Goal: Information Seeking & Learning: Learn about a topic

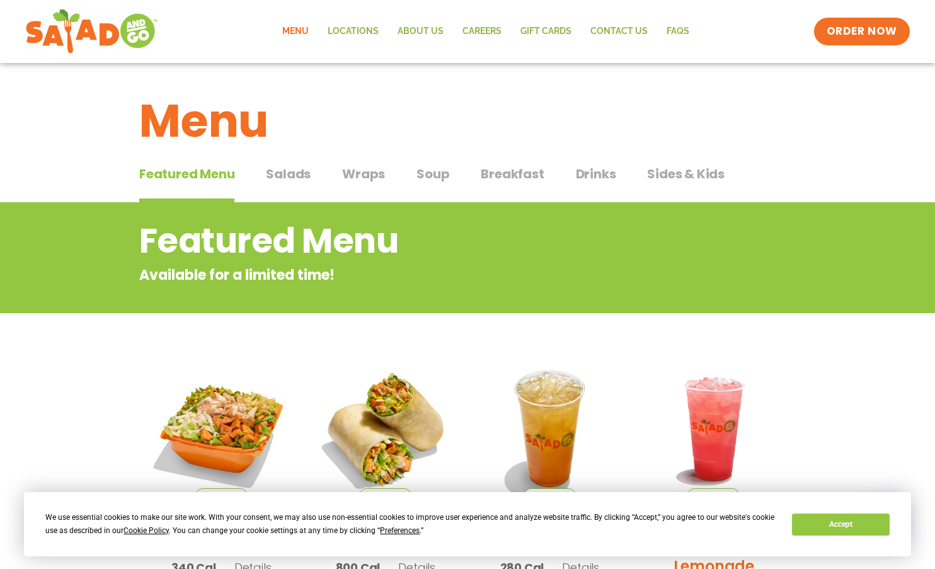
click at [509, 175] on span "Breakfast" at bounding box center [512, 173] width 63 height 19
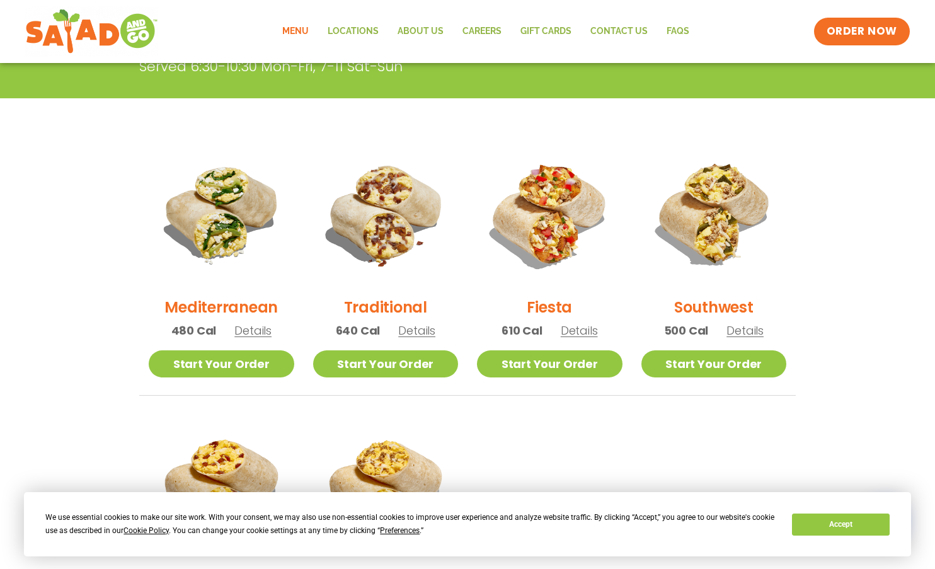
scroll to position [315, 0]
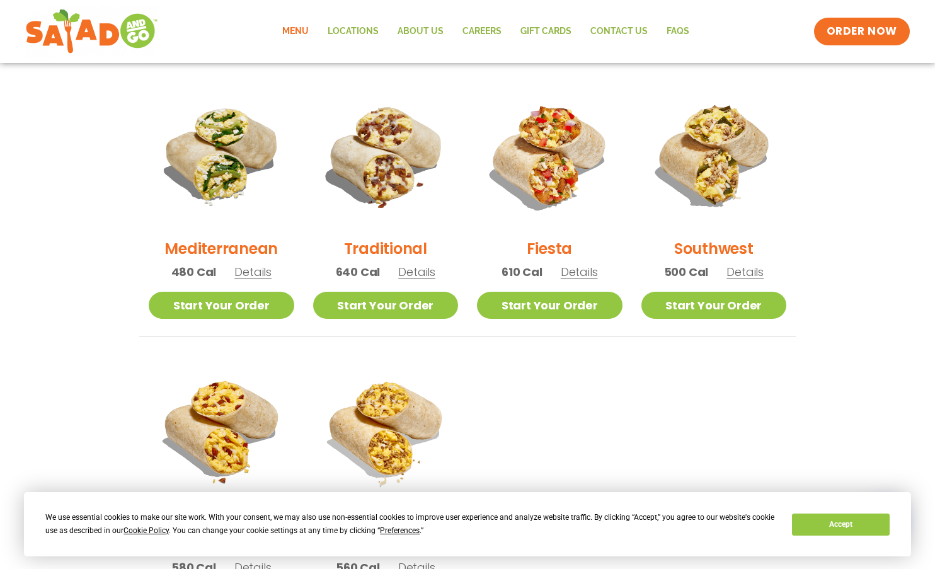
click at [254, 273] on span "Details" at bounding box center [252, 272] width 37 height 16
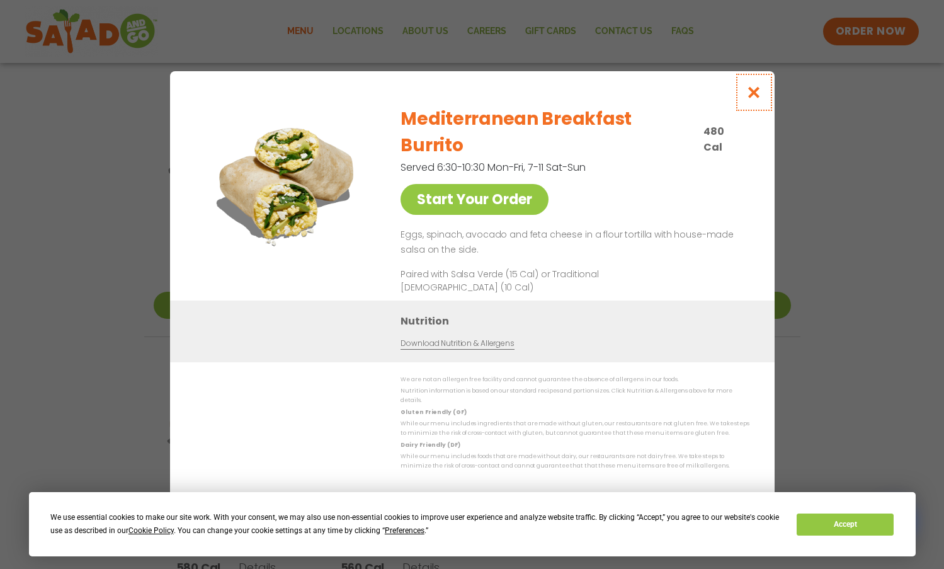
click at [753, 99] on icon "Close modal" at bounding box center [754, 92] width 16 height 13
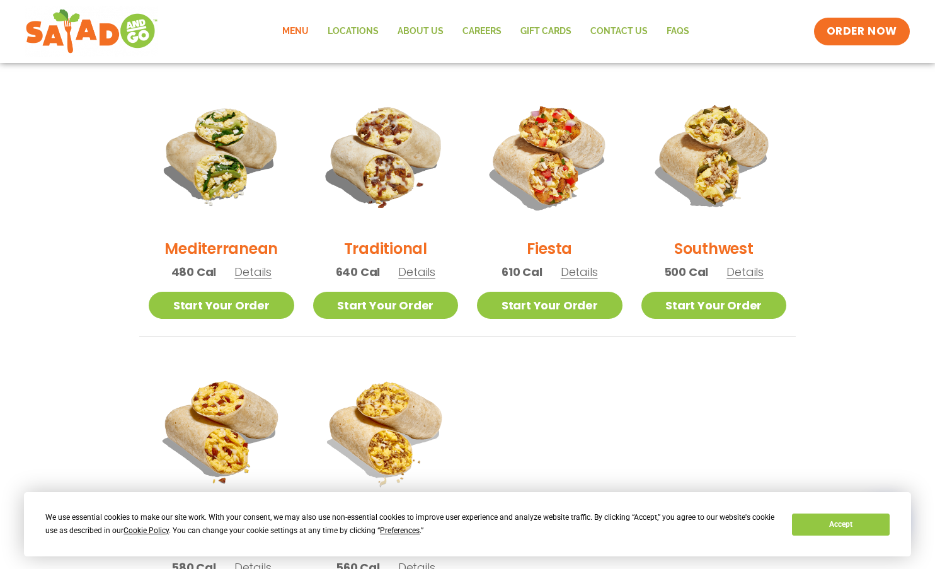
click at [416, 273] on span "Details" at bounding box center [416, 272] width 37 height 16
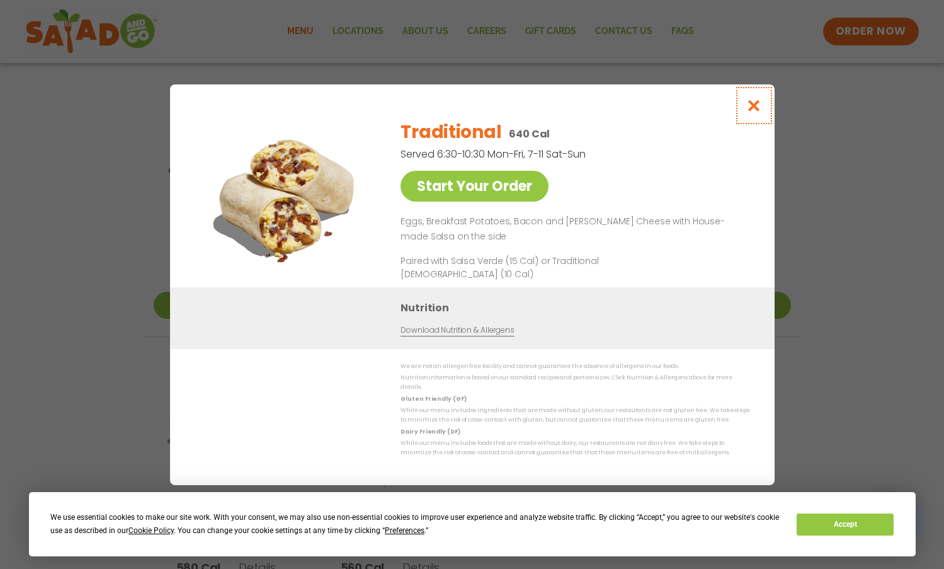
click at [755, 111] on icon "Close modal" at bounding box center [754, 105] width 16 height 13
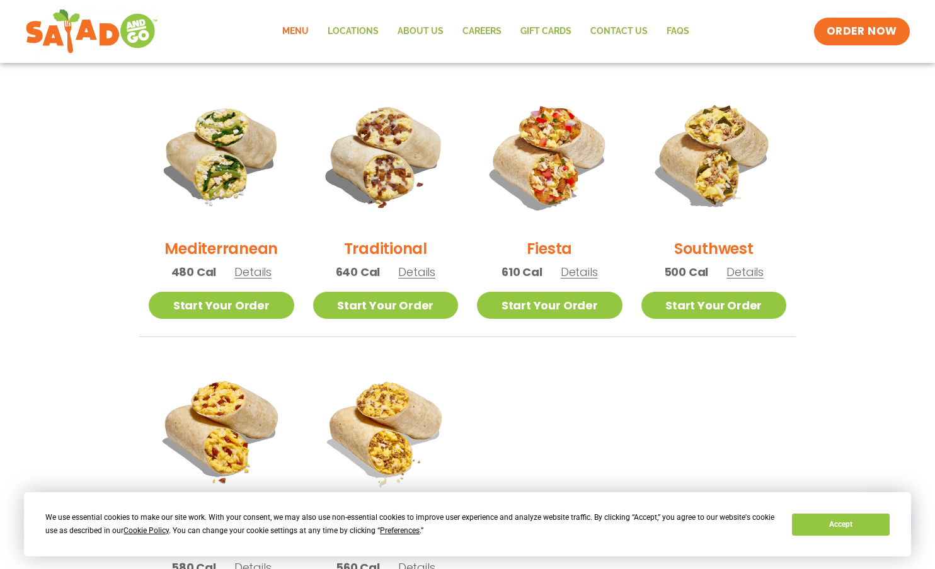
click at [585, 275] on span "Details" at bounding box center [579, 272] width 37 height 16
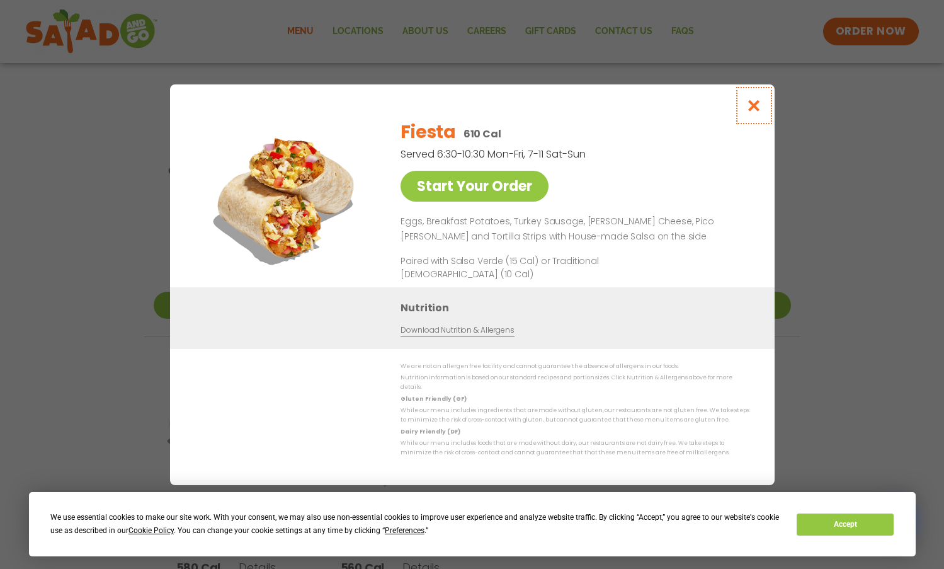
click at [755, 112] on icon "Close modal" at bounding box center [754, 105] width 16 height 13
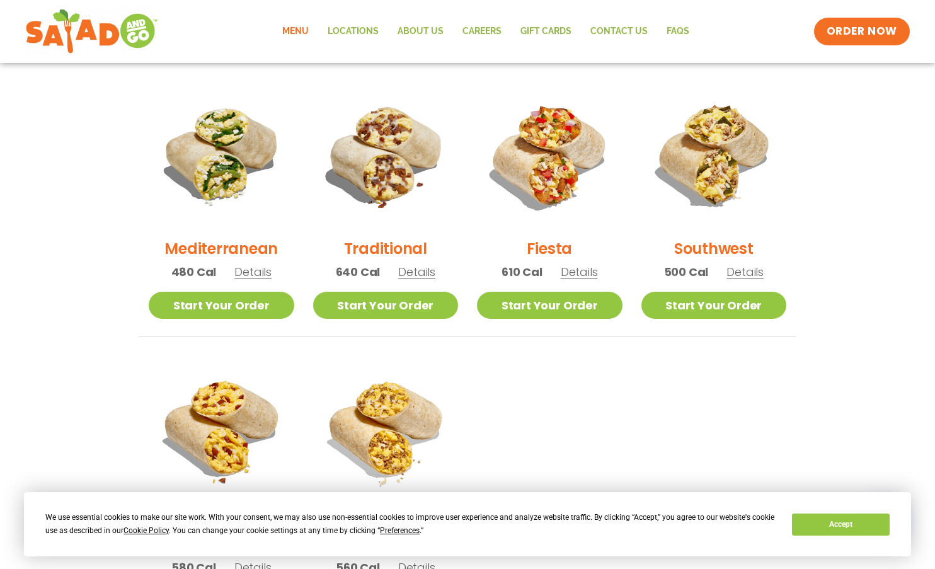
click at [578, 277] on span "Details" at bounding box center [579, 272] width 37 height 16
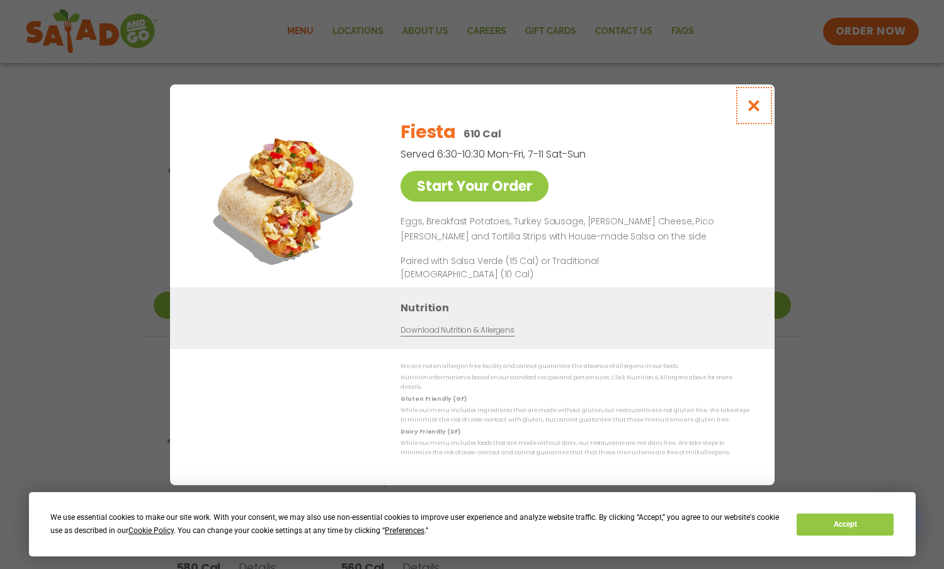
click at [757, 106] on icon "Close modal" at bounding box center [754, 105] width 16 height 13
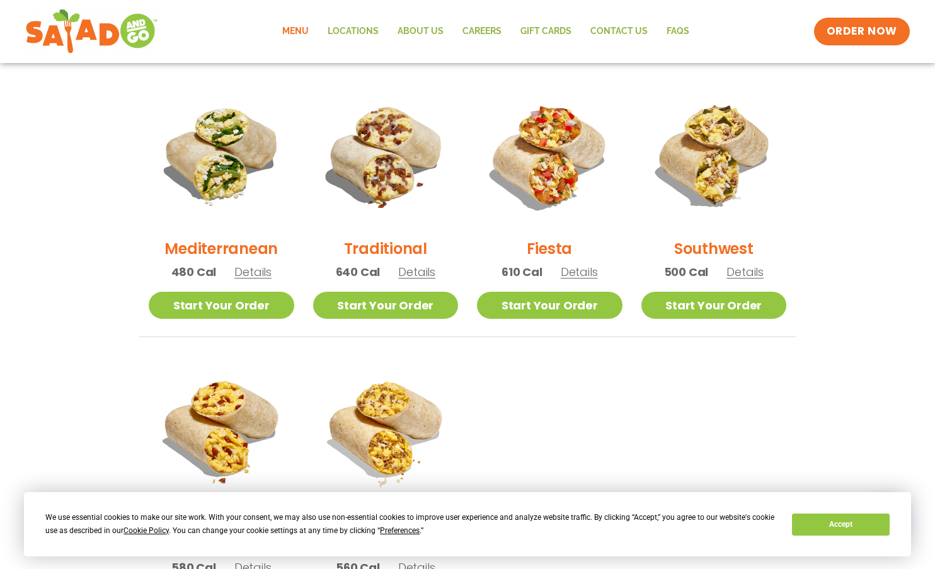
click at [750, 273] on span "Details" at bounding box center [744, 272] width 37 height 16
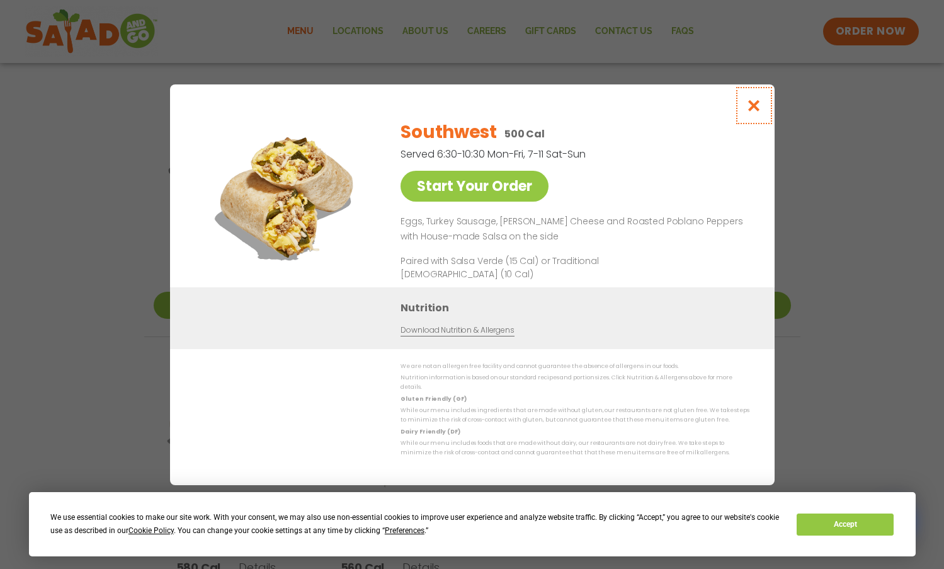
click at [754, 111] on icon "Close modal" at bounding box center [754, 105] width 16 height 13
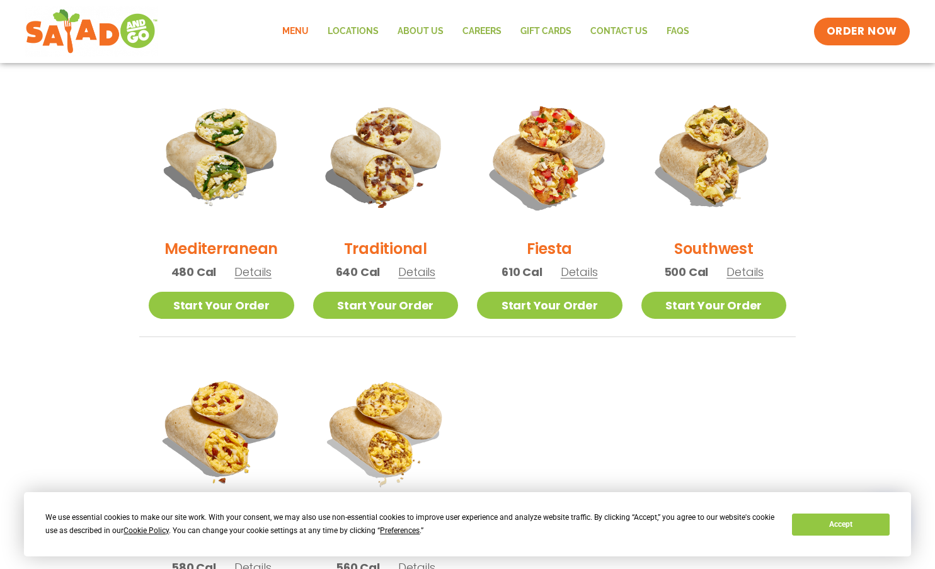
click at [745, 275] on span "Details" at bounding box center [744, 272] width 37 height 16
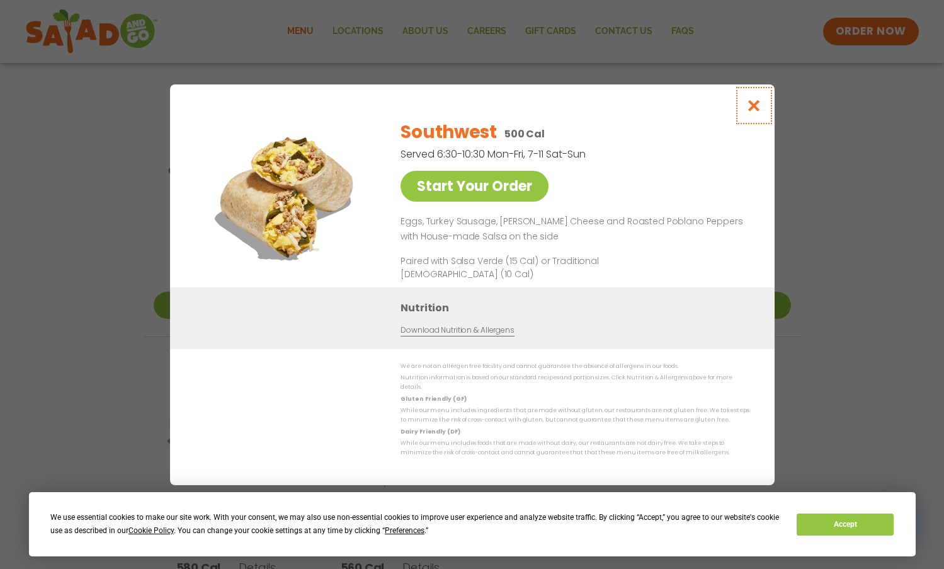
click at [752, 111] on icon "Close modal" at bounding box center [754, 105] width 16 height 13
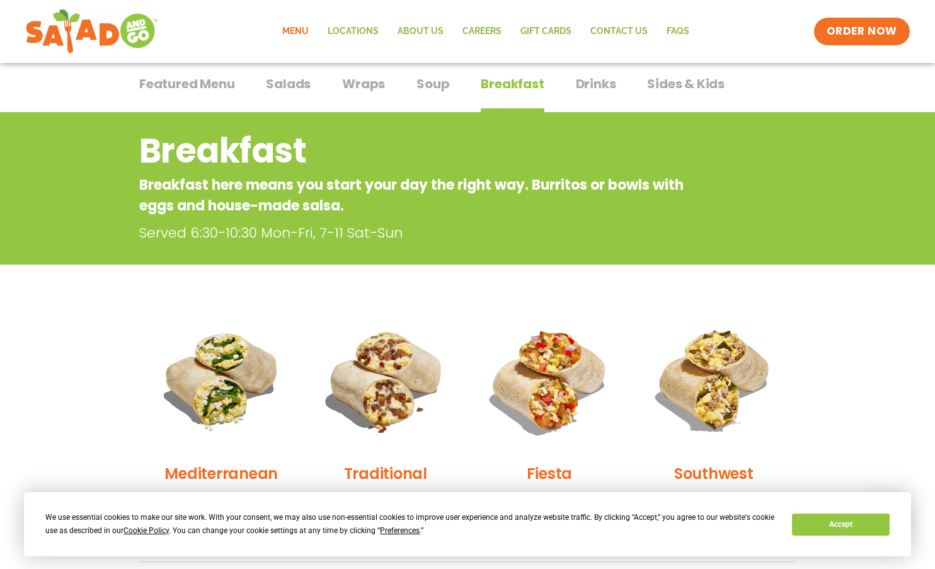
scroll to position [63, 0]
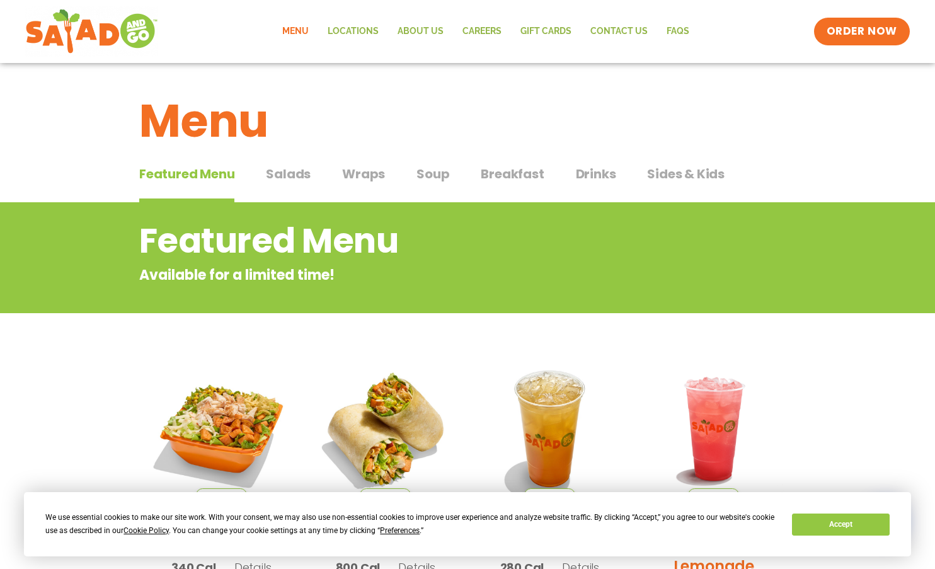
click at [512, 173] on span "Breakfast" at bounding box center [512, 173] width 63 height 19
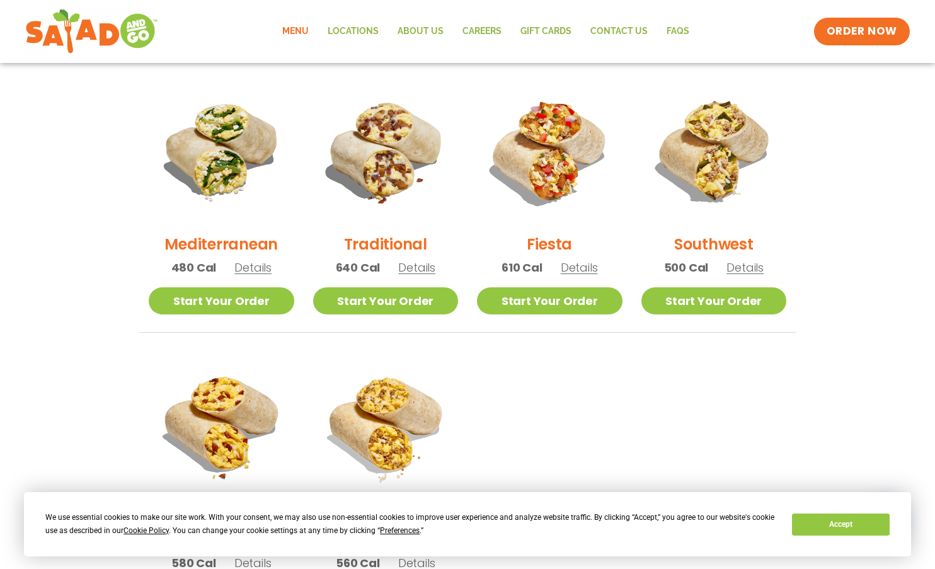
scroll to position [315, 0]
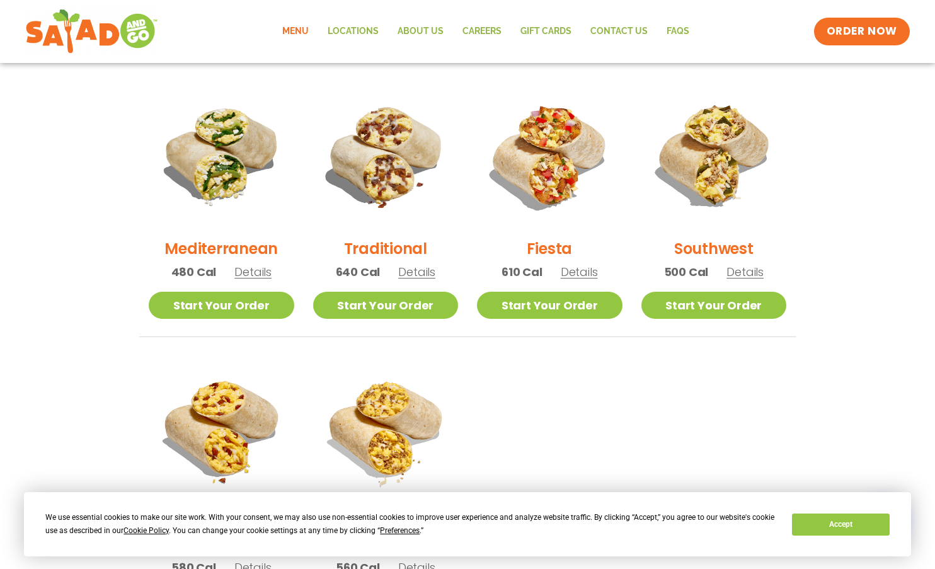
click at [748, 275] on span "Details" at bounding box center [744, 272] width 37 height 16
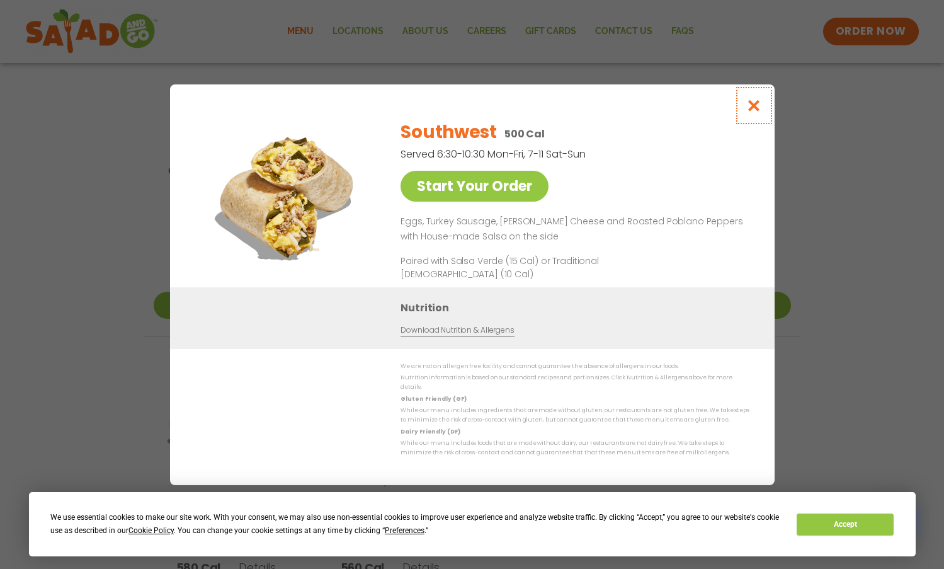
click at [758, 106] on icon "Close modal" at bounding box center [754, 105] width 16 height 13
